Goal: Information Seeking & Learning: Learn about a topic

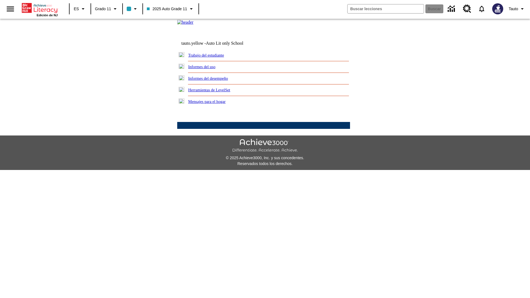
click at [206, 69] on link "Informes del uso" at bounding box center [201, 67] width 27 height 4
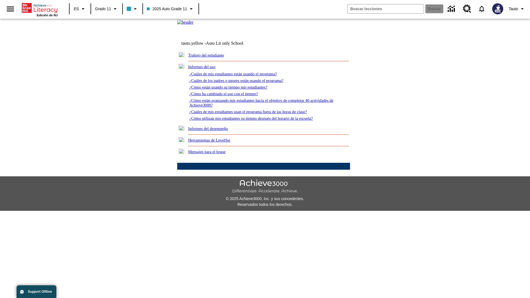
click at [241, 76] on link "¿Cuáles de mis estudiantes están usando el programa?" at bounding box center [233, 74] width 88 height 4
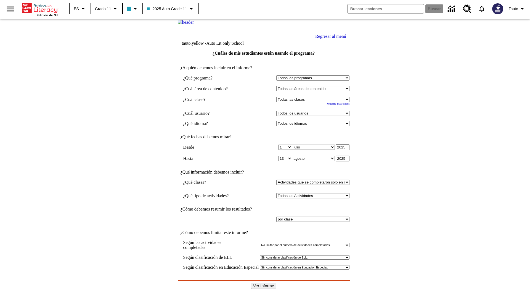
click at [330, 39] on link "Regresar al menú" at bounding box center [330, 36] width 31 height 5
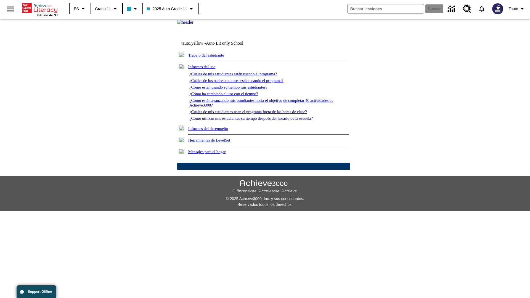
click at [235, 89] on link "¿Cómo están usando su tiempo mis estudiantes?" at bounding box center [228, 87] width 78 height 4
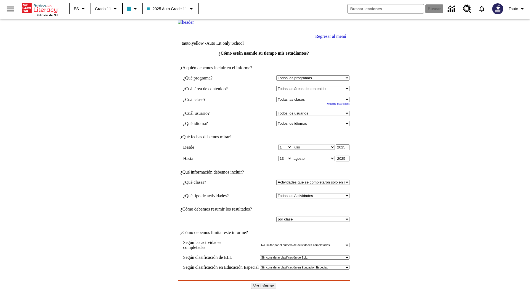
click at [330, 39] on link "Regresar al menú" at bounding box center [330, 36] width 31 height 5
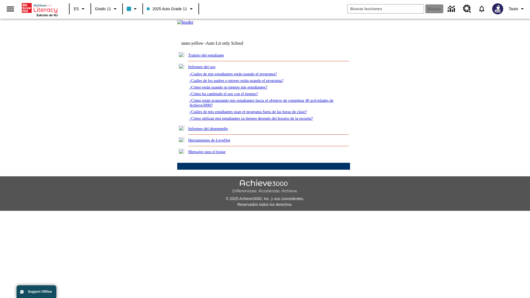
click at [261, 121] on link "¿Cómo utilizan mis estudiantes su tiempo después del horario de la escuela?" at bounding box center [250, 118] width 123 height 4
